Goal: Navigation & Orientation: Understand site structure

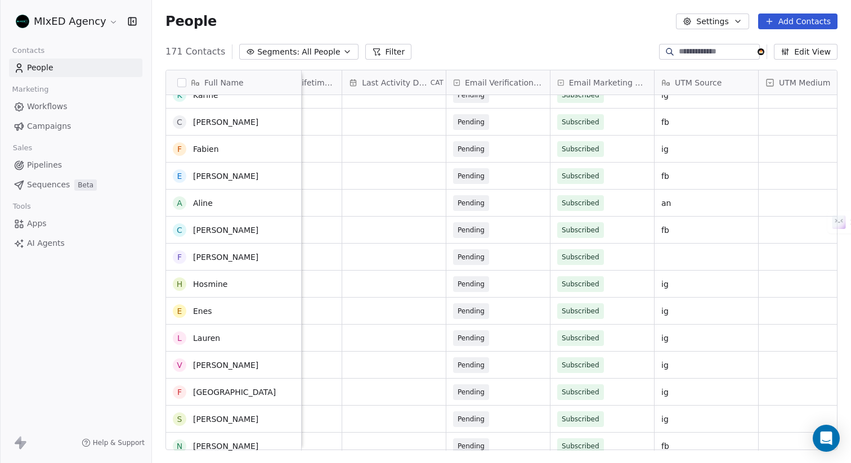
scroll to position [2618, 0]
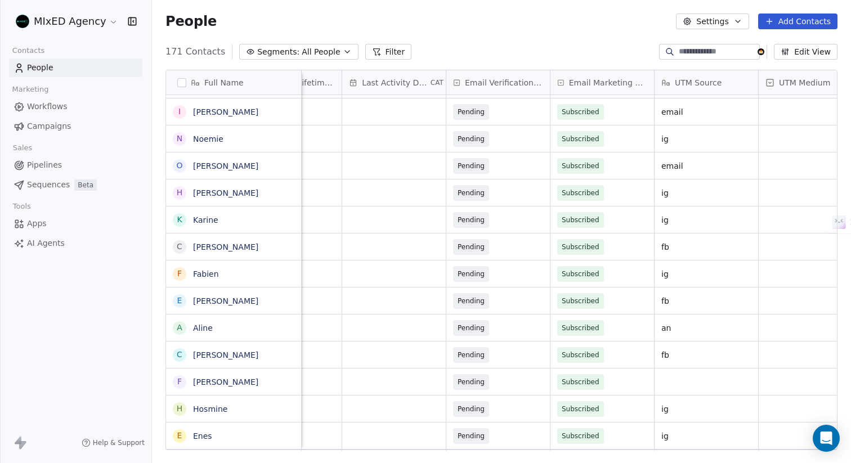
click at [34, 104] on span "Workflows" at bounding box center [47, 107] width 41 height 12
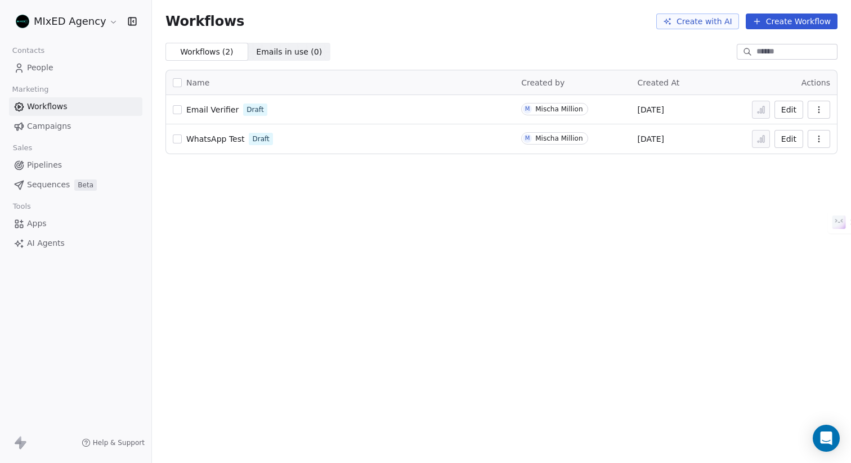
click at [41, 125] on span "Campaigns" at bounding box center [49, 126] width 44 height 12
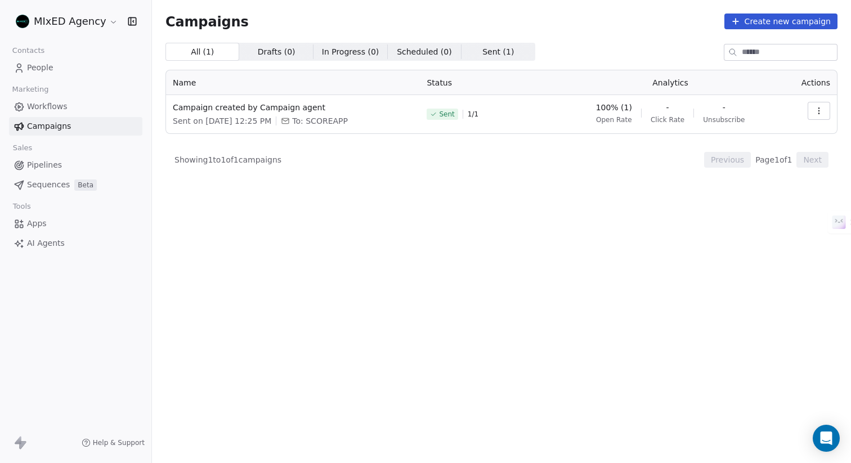
click at [47, 164] on span "Pipelines" at bounding box center [44, 165] width 35 height 12
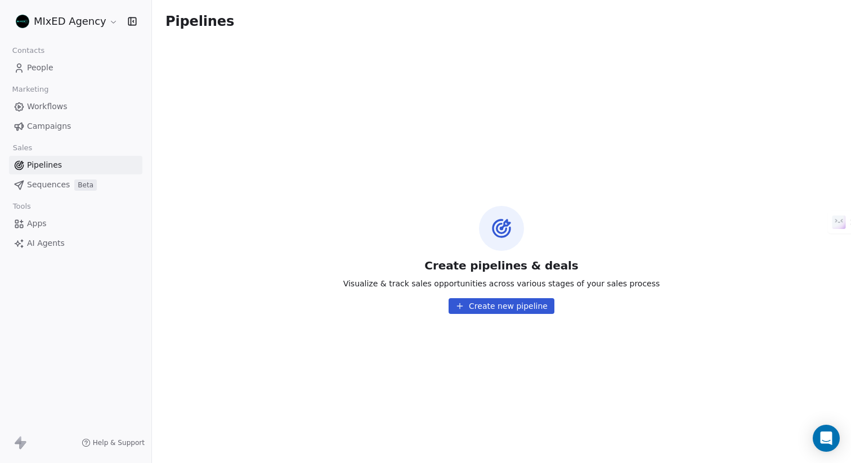
click at [48, 185] on span "Sequences" at bounding box center [48, 185] width 43 height 12
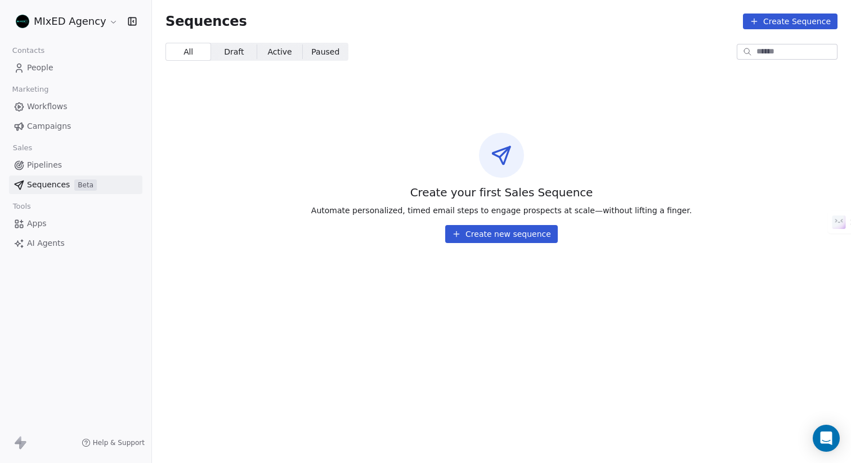
click at [51, 166] on span "Pipelines" at bounding box center [44, 165] width 35 height 12
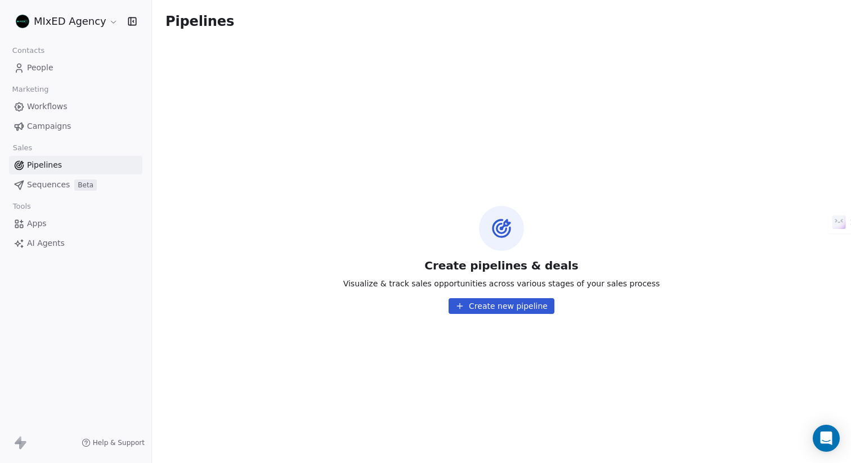
click at [45, 225] on span "Apps" at bounding box center [37, 224] width 20 height 12
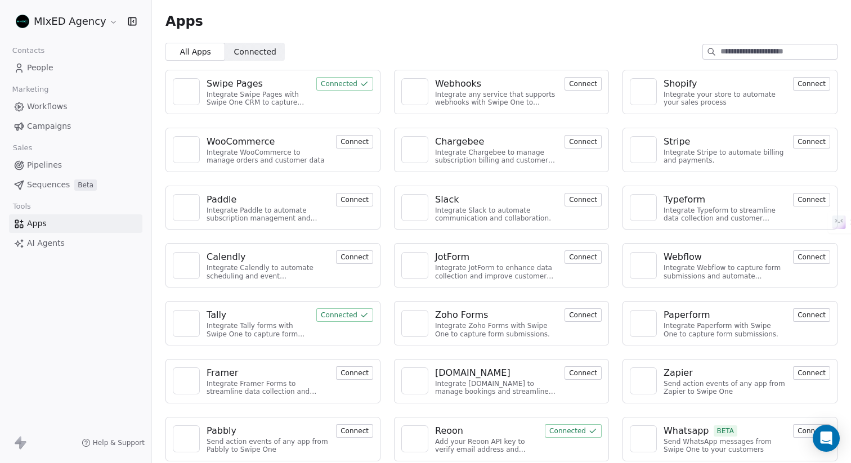
scroll to position [7, 0]
